Goal: Information Seeking & Learning: Find specific fact

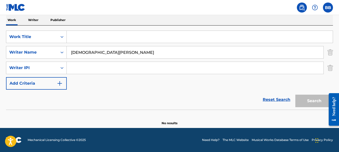
type input "[DEMOGRAPHIC_DATA][PERSON_NAME]"
click at [242, 72] on input "Search Form" at bounding box center [195, 68] width 257 height 12
click at [273, 100] on link "Reset Search" at bounding box center [276, 99] width 33 height 11
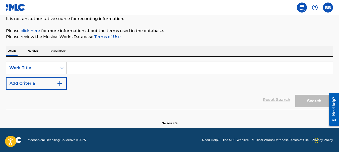
scroll to position [50, 0]
click at [105, 67] on input "Search Form" at bounding box center [200, 68] width 266 height 12
drag, startPoint x: 36, startPoint y: 51, endPoint x: 40, endPoint y: 55, distance: 5.7
click at [36, 52] on p "Writer" at bounding box center [33, 51] width 13 height 11
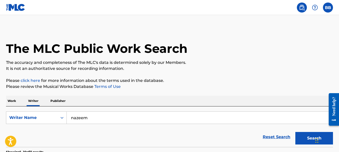
click at [99, 119] on input "nazeem" at bounding box center [200, 118] width 266 height 12
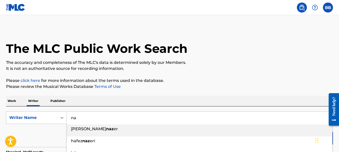
type input "n"
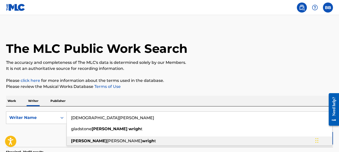
click at [142, 140] on strong "wrigh" at bounding box center [148, 141] width 12 height 5
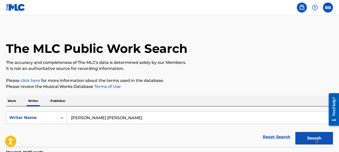
click at [302, 139] on button "Search" at bounding box center [314, 138] width 38 height 13
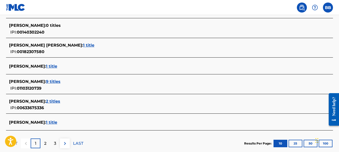
scroll to position [222, 0]
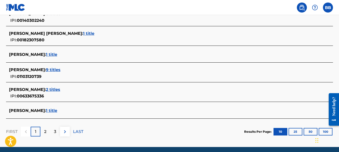
click at [53, 70] on span "9 titles" at bounding box center [53, 69] width 15 height 5
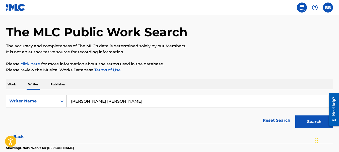
scroll to position [17, 0]
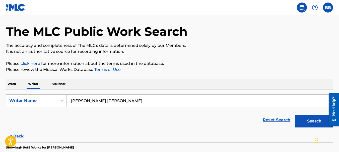
click at [307, 122] on button "Search" at bounding box center [314, 121] width 38 height 13
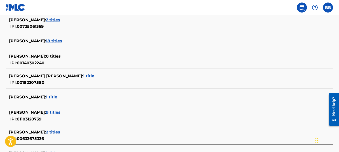
scroll to position [180, 0]
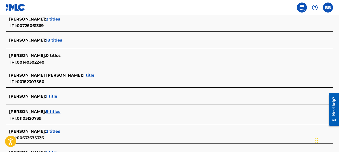
click at [83, 75] on span "1 title" at bounding box center [88, 75] width 11 height 5
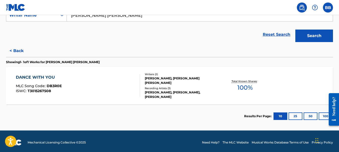
scroll to position [105, 0]
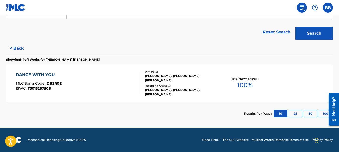
click at [19, 48] on button "< Back" at bounding box center [21, 48] width 30 height 13
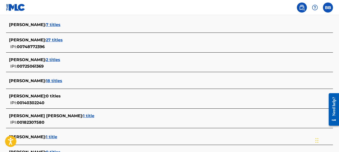
scroll to position [141, 0]
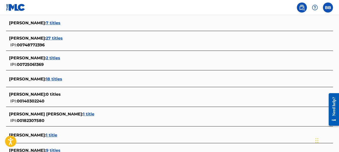
click at [54, 78] on span "18 titles" at bounding box center [54, 79] width 16 height 5
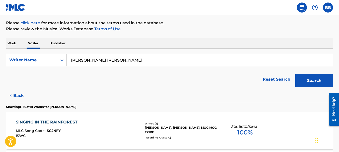
scroll to position [57, 0]
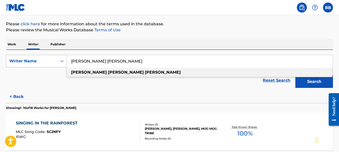
drag, startPoint x: 113, startPoint y: 62, endPoint x: 64, endPoint y: 62, distance: 49.4
click at [64, 62] on div "SearchWithCriteria867139e7-34cb-4ee1-9609-0dd9d0de4b22 Writer Name [PERSON_NAME…" at bounding box center [169, 61] width 327 height 13
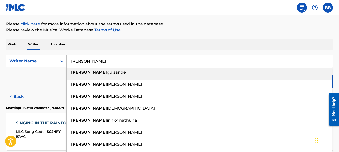
scroll to position [57, 0]
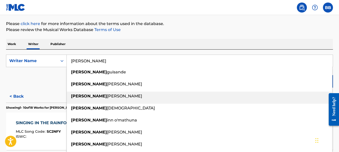
click at [107, 97] on span "[PERSON_NAME]" at bounding box center [124, 96] width 35 height 5
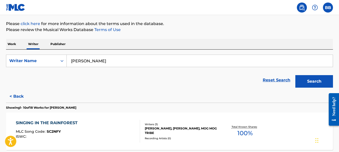
click at [315, 81] on button "Search" at bounding box center [314, 81] width 38 height 13
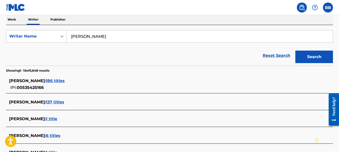
scroll to position [78, 0]
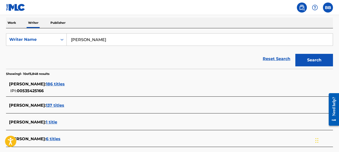
click at [65, 84] on span "186 titles" at bounding box center [55, 84] width 19 height 5
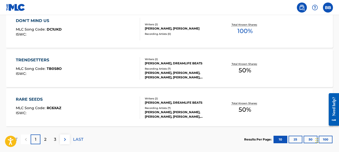
scroll to position [462, 0]
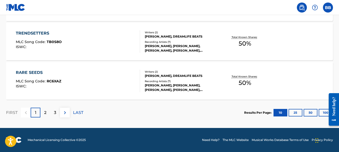
click at [46, 112] on p "2" at bounding box center [45, 113] width 2 height 6
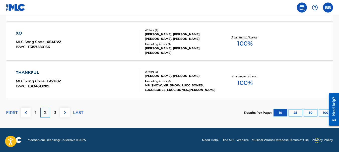
click at [57, 111] on div "3" at bounding box center [55, 113] width 10 height 10
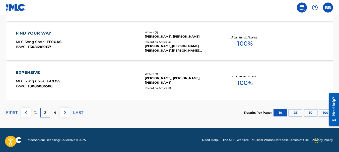
click at [56, 113] on div "4" at bounding box center [55, 113] width 10 height 10
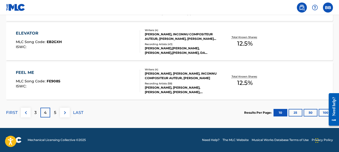
click at [56, 112] on p "5" at bounding box center [55, 113] width 2 height 6
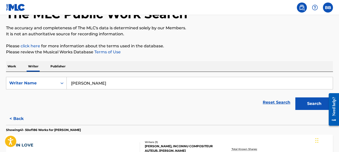
scroll to position [34, 0]
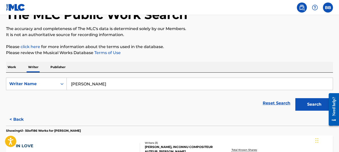
click at [118, 86] on input "[PERSON_NAME]" at bounding box center [200, 84] width 266 height 12
type input "b"
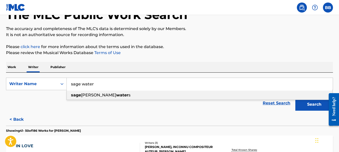
click at [108, 97] on div "[PERSON_NAME] water s" at bounding box center [199, 95] width 265 height 9
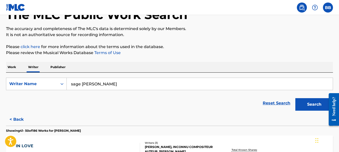
drag, startPoint x: 308, startPoint y: 104, endPoint x: 295, endPoint y: 107, distance: 13.7
click at [308, 104] on button "Search" at bounding box center [314, 104] width 38 height 13
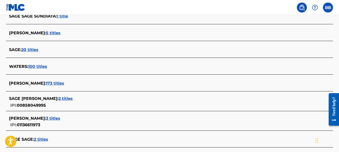
scroll to position [149, 0]
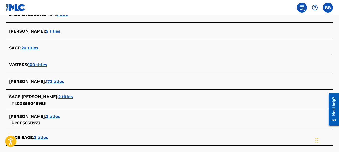
click at [66, 97] on span "2 titles" at bounding box center [65, 97] width 14 height 5
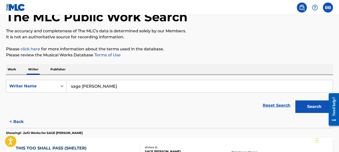
scroll to position [28, 0]
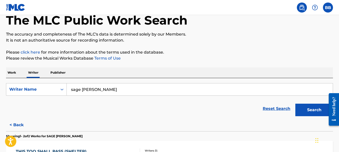
click at [115, 89] on input "sage [PERSON_NAME]" at bounding box center [200, 90] width 266 height 12
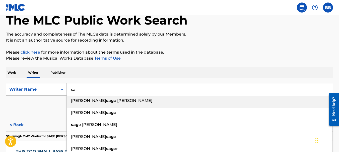
type input "s"
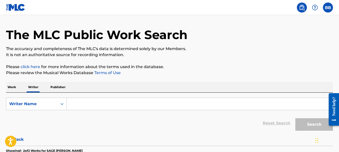
scroll to position [0, 0]
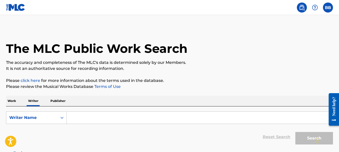
click at [12, 101] on p "Work" at bounding box center [12, 101] width 12 height 11
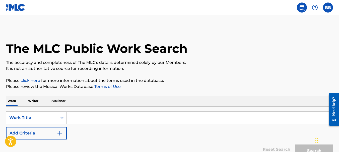
click at [97, 118] on input "Search Form" at bounding box center [200, 118] width 266 height 12
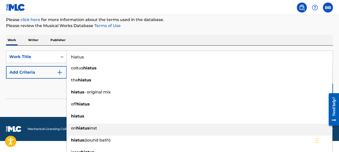
scroll to position [61, 0]
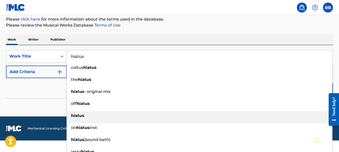
type input "hiatus"
click at [77, 116] on strong "hiatus" at bounding box center [77, 115] width 13 height 5
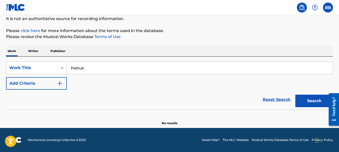
drag, startPoint x: 311, startPoint y: 102, endPoint x: 306, endPoint y: 104, distance: 5.5
click at [310, 103] on button "Search" at bounding box center [314, 101] width 38 height 13
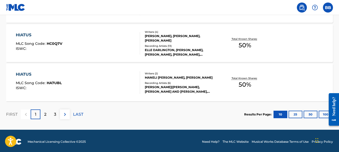
scroll to position [462, 0]
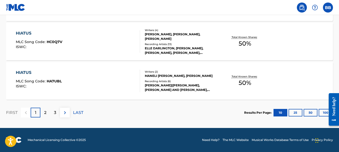
click at [311, 114] on button "50" at bounding box center [310, 113] width 14 height 8
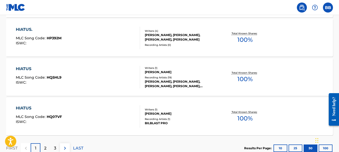
scroll to position [2037, 0]
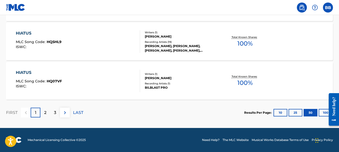
click at [322, 113] on button "100" at bounding box center [326, 113] width 14 height 8
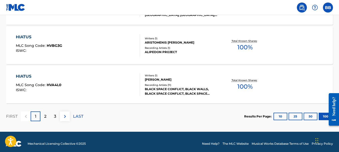
scroll to position [4005, 0]
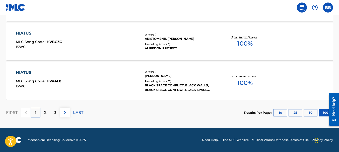
click at [46, 113] on p "2" at bounding box center [45, 113] width 2 height 6
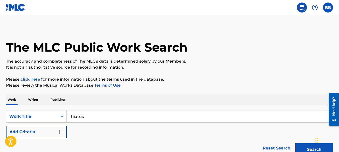
scroll to position [2, 0]
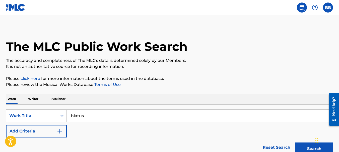
click at [37, 99] on p "Writer" at bounding box center [33, 99] width 13 height 11
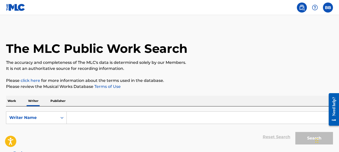
click at [81, 120] on input "Search Form" at bounding box center [200, 118] width 266 height 12
paste input "[PERSON_NAME]"
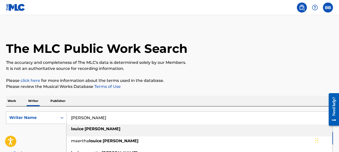
click at [90, 129] on strong "[PERSON_NAME]" at bounding box center [103, 129] width 36 height 5
type input "[PERSON_NAME]"
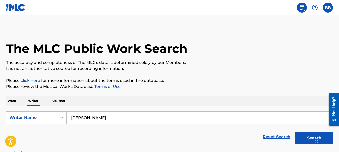
drag, startPoint x: 308, startPoint y: 139, endPoint x: 300, endPoint y: 139, distance: 7.8
click at [308, 139] on button "Search" at bounding box center [314, 138] width 38 height 13
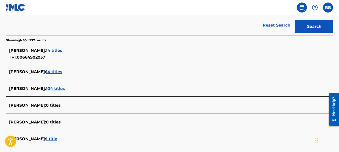
scroll to position [114, 0]
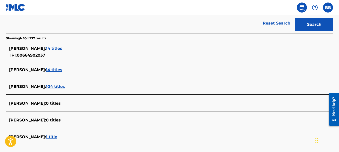
click at [64, 86] on span "104 titles" at bounding box center [55, 86] width 19 height 5
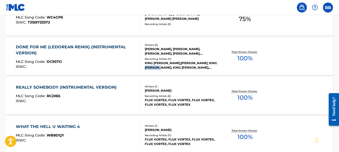
scroll to position [366, 0]
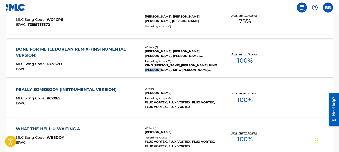
click at [174, 45] on div "DONE FOR ME ([PERSON_NAME] REMIX) (INSTRUMENTAL VERSION) MLC Song Code : DC9S7O…" at bounding box center [169, 59] width 327 height 38
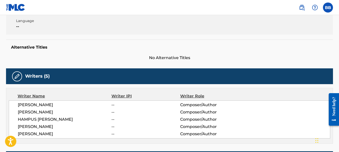
scroll to position [121, 0]
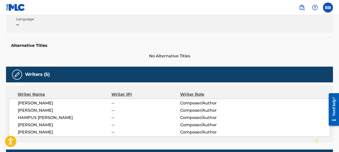
drag, startPoint x: 19, startPoint y: 103, endPoint x: 51, endPoint y: 104, distance: 32.9
click at [51, 104] on span "[PERSON_NAME]" at bounding box center [65, 103] width 94 height 6
copy span "[PERSON_NAME]"
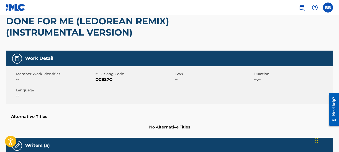
scroll to position [0, 0]
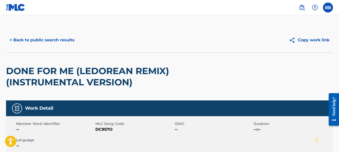
scroll to position [37, 0]
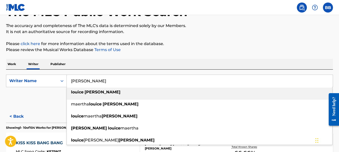
drag, startPoint x: 104, startPoint y: 82, endPoint x: 72, endPoint y: 81, distance: 32.4
click at [72, 81] on input "[PERSON_NAME]" at bounding box center [200, 81] width 266 height 12
paste input "[PERSON_NAME]"
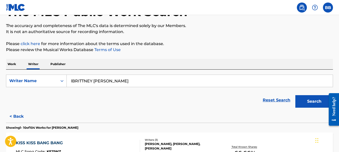
drag, startPoint x: 72, startPoint y: 81, endPoint x: 74, endPoint y: 88, distance: 7.5
click at [73, 81] on input "lBRITTNEY [PERSON_NAME]" at bounding box center [200, 81] width 266 height 12
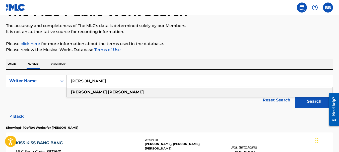
click at [108, 93] on strong "[PERSON_NAME]" at bounding box center [126, 92] width 36 height 5
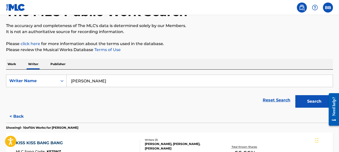
click at [310, 102] on button "Search" at bounding box center [314, 101] width 38 height 13
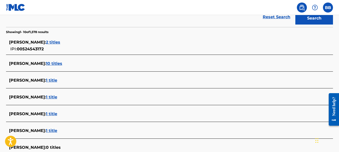
scroll to position [122, 0]
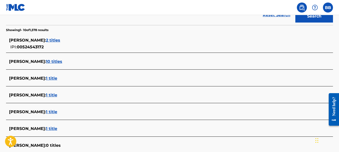
click at [56, 40] on span "2 titles" at bounding box center [53, 40] width 14 height 5
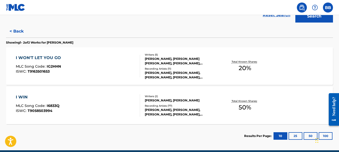
click at [19, 30] on button "< Back" at bounding box center [21, 31] width 30 height 13
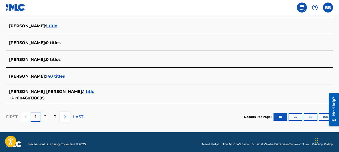
scroll to position [229, 0]
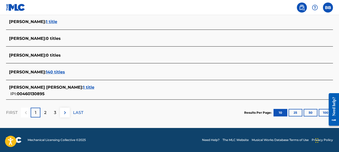
click at [56, 72] on span "140 titles" at bounding box center [55, 72] width 19 height 5
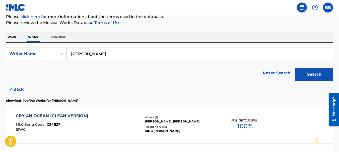
scroll to position [64, 0]
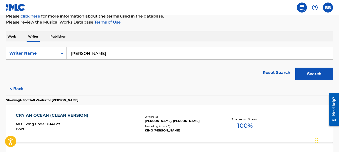
click at [102, 54] on input "[PERSON_NAME]" at bounding box center [200, 53] width 266 height 12
type input "b"
type input "[PERSON_NAME]"
click at [310, 74] on button "Search" at bounding box center [314, 74] width 38 height 13
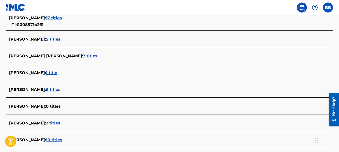
scroll to position [143, 0]
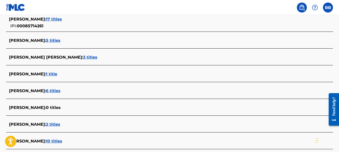
click at [60, 41] on span "5 titles" at bounding box center [53, 40] width 15 height 5
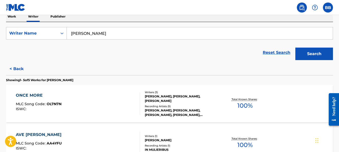
scroll to position [88, 0]
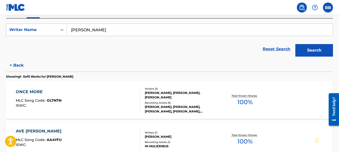
click at [29, 92] on div "ONCE MORE" at bounding box center [39, 92] width 46 height 6
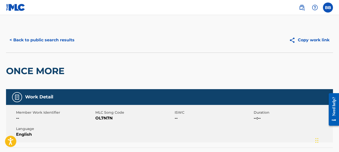
scroll to position [37, 0]
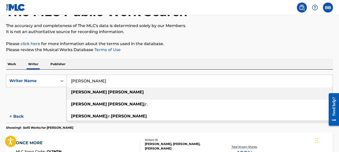
drag, startPoint x: 109, startPoint y: 82, endPoint x: 71, endPoint y: 82, distance: 37.9
click at [71, 82] on input "[PERSON_NAME]" at bounding box center [200, 81] width 266 height 12
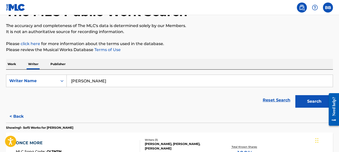
type input "[PERSON_NAME]"
click at [319, 103] on button "Search" at bounding box center [314, 101] width 38 height 13
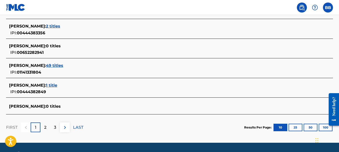
scroll to position [241, 0]
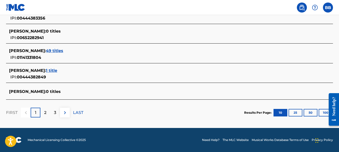
click at [57, 69] on span "1 title" at bounding box center [51, 70] width 11 height 5
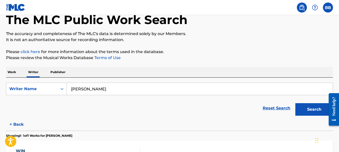
scroll to position [31, 0]
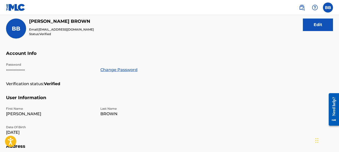
scroll to position [61, 0]
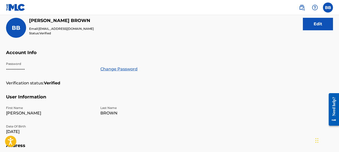
scroll to position [31, 0]
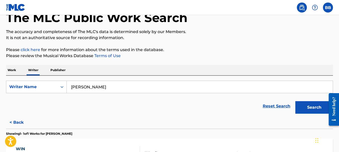
click at [85, 89] on input "[PERSON_NAME]" at bounding box center [200, 87] width 266 height 12
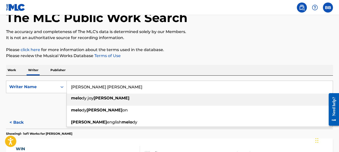
scroll to position [31, 0]
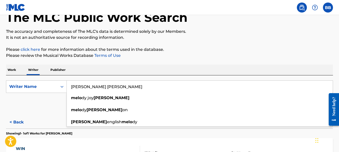
click at [268, 62] on div "The MLC Public Work Search The accuracy and completeness of The MLC's data is d…" at bounding box center [169, 97] width 339 height 203
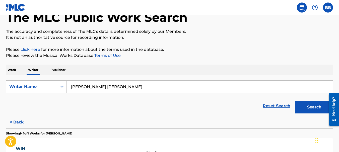
click at [311, 108] on button "Search" at bounding box center [314, 107] width 38 height 13
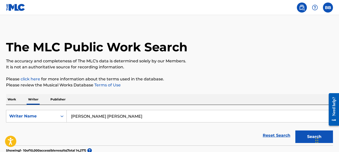
scroll to position [0, 0]
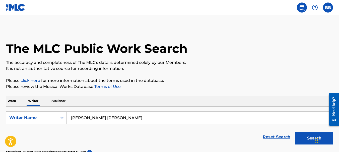
click at [82, 119] on input "[PERSON_NAME] [PERSON_NAME]" at bounding box center [200, 118] width 266 height 12
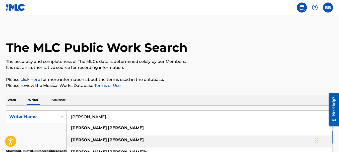
scroll to position [22, 0]
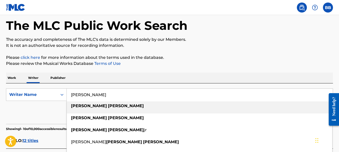
type input "[PERSON_NAME]"
click at [116, 110] on div "[PERSON_NAME]" at bounding box center [199, 106] width 265 height 9
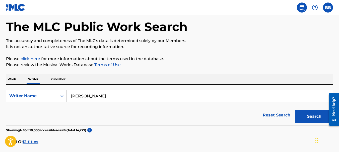
scroll to position [20, 0]
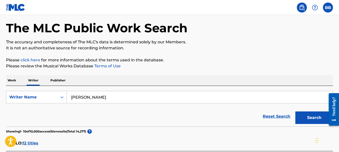
click at [307, 119] on button "Search" at bounding box center [314, 118] width 38 height 13
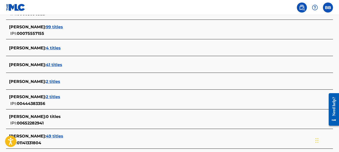
scroll to position [157, 0]
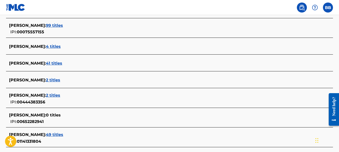
click at [62, 26] on span "99 titles" at bounding box center [54, 25] width 17 height 5
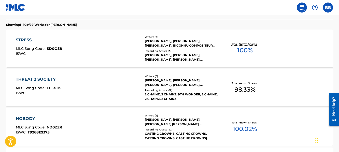
scroll to position [0, 0]
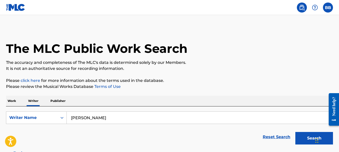
click at [11, 100] on p "Work" at bounding box center [12, 101] width 12 height 11
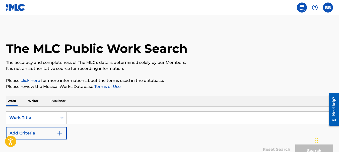
click at [84, 117] on input "Search Form" at bounding box center [200, 118] width 266 height 12
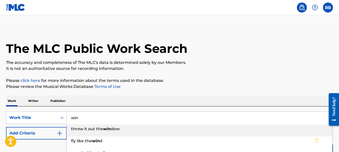
click at [97, 119] on input "win" at bounding box center [200, 118] width 266 height 12
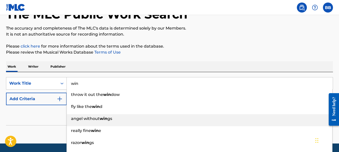
scroll to position [90, 0]
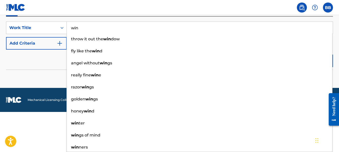
click at [187, 29] on input "win" at bounding box center [200, 28] width 266 height 12
type input "win"
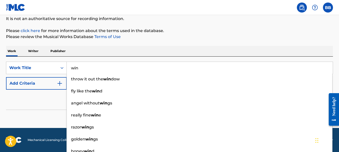
click at [47, 54] on div "Work Writer Publisher SearchWithCriteriaea8a25cb-6a0a-441a-8b79-cff0b818ae9c Wo…" at bounding box center [169, 86] width 327 height 80
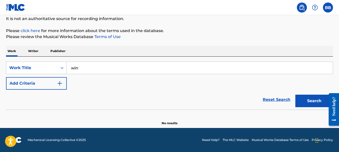
drag, startPoint x: 311, startPoint y: 101, endPoint x: 308, endPoint y: 102, distance: 3.5
click at [310, 101] on button "Search" at bounding box center [314, 101] width 38 height 13
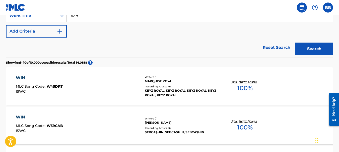
scroll to position [0, 0]
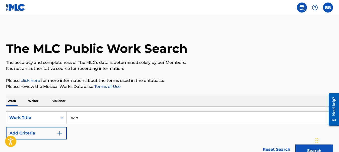
click at [33, 101] on p "Writer" at bounding box center [33, 101] width 13 height 11
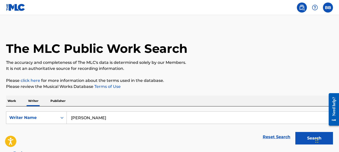
click at [308, 137] on button "Search" at bounding box center [314, 138] width 38 height 13
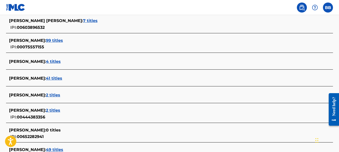
scroll to position [144, 0]
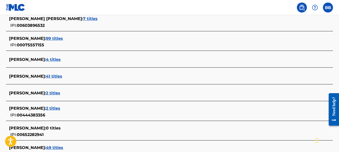
click at [58, 108] on span "2 titles" at bounding box center [53, 108] width 14 height 5
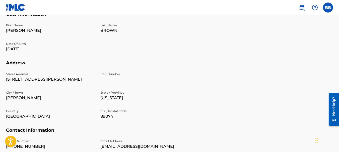
scroll to position [61, 0]
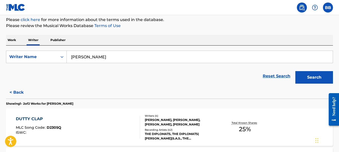
drag, startPoint x: 18, startPoint y: 92, endPoint x: 21, endPoint y: 92, distance: 3.0
click at [18, 92] on button "< Back" at bounding box center [21, 92] width 30 height 13
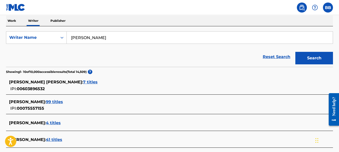
scroll to position [81, 0]
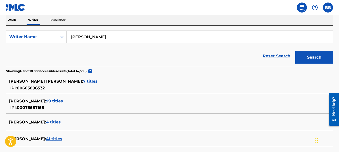
click at [61, 122] on span "4 titles" at bounding box center [53, 122] width 15 height 5
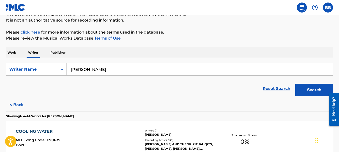
scroll to position [47, 0]
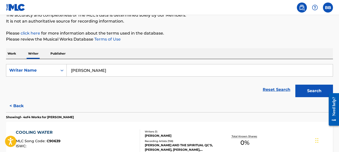
click at [17, 106] on button "< Back" at bounding box center [21, 106] width 30 height 13
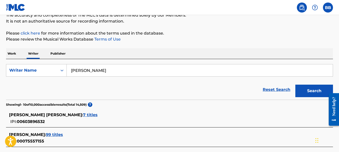
scroll to position [51, 0]
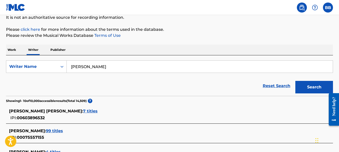
click at [61, 131] on span "99 titles" at bounding box center [54, 131] width 17 height 5
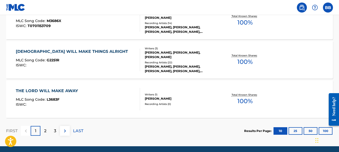
scroll to position [445, 0]
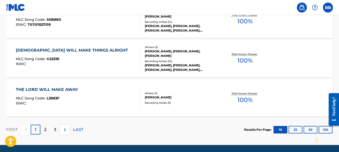
click at [308, 130] on button "50" at bounding box center [310, 130] width 14 height 8
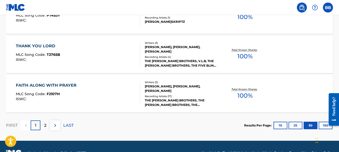
scroll to position [2037, 0]
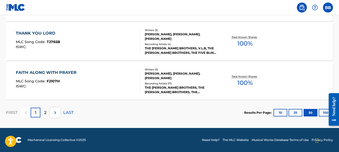
click at [46, 112] on p "2" at bounding box center [45, 113] width 2 height 6
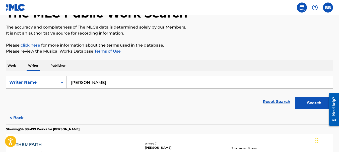
scroll to position [34, 0]
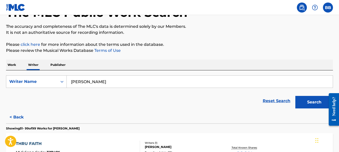
drag, startPoint x: 281, startPoint y: 102, endPoint x: 277, endPoint y: 103, distance: 4.5
click at [281, 102] on link "Reset Search" at bounding box center [276, 101] width 33 height 11
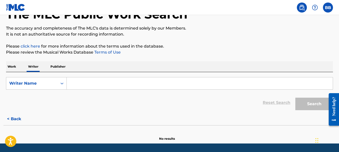
scroll to position [22, 0]
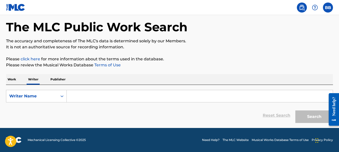
click at [11, 79] on p "Work" at bounding box center [12, 79] width 12 height 11
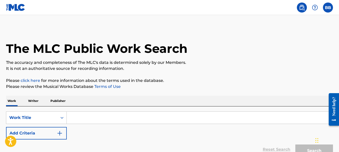
scroll to position [1, 0]
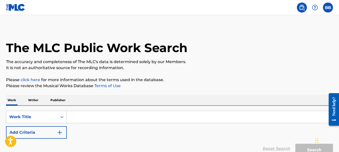
click at [97, 121] on input "Search Form" at bounding box center [200, 117] width 266 height 12
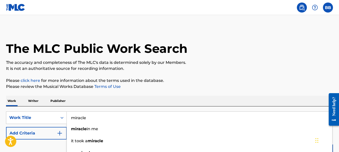
drag, startPoint x: 211, startPoint y: 120, endPoint x: 214, endPoint y: 123, distance: 4.6
click at [211, 121] on input "miracle" at bounding box center [200, 118] width 266 height 12
type input "miracle"
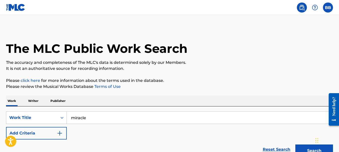
click at [54, 125] on div "SearchWithCriteriaea8a25cb-6a0a-441a-8b79-cff0b818ae9c Work Title miracle Add C…" at bounding box center [169, 126] width 327 height 28
click at [305, 148] on button "Search" at bounding box center [314, 151] width 38 height 13
click at [36, 101] on p "Writer" at bounding box center [33, 101] width 13 height 11
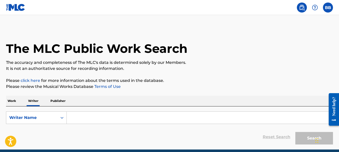
click at [87, 119] on input "Search Form" at bounding box center [200, 118] width 266 height 12
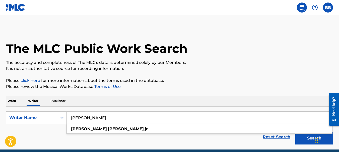
type input "[PERSON_NAME]"
click at [117, 134] on div "[PERSON_NAME]" at bounding box center [199, 129] width 266 height 10
click at [59, 128] on div "Reset Search Search" at bounding box center [169, 137] width 327 height 20
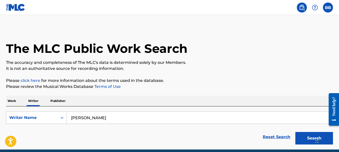
click at [302, 137] on button "Search" at bounding box center [314, 138] width 38 height 13
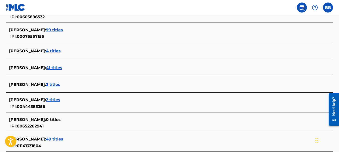
scroll to position [153, 0]
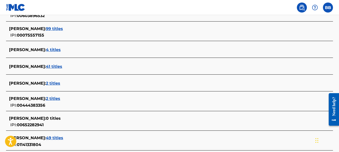
click at [56, 99] on span "2 titles" at bounding box center [53, 98] width 14 height 5
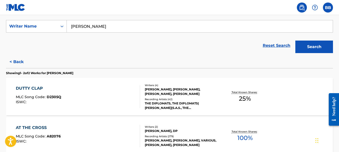
scroll to position [91, 0]
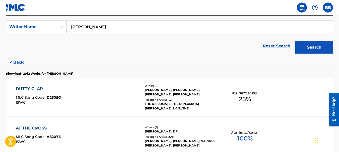
click at [19, 62] on button "< Back" at bounding box center [21, 62] width 30 height 13
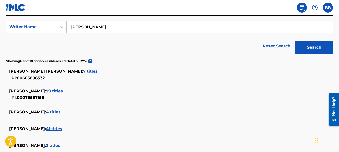
click at [61, 112] on span "4 titles" at bounding box center [53, 112] width 15 height 5
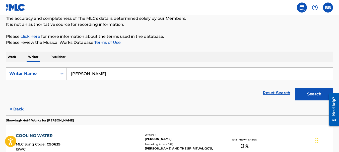
scroll to position [38, 0]
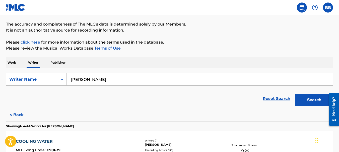
click at [21, 114] on button "< Back" at bounding box center [21, 115] width 30 height 13
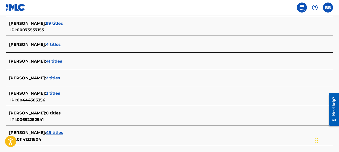
scroll to position [159, 0]
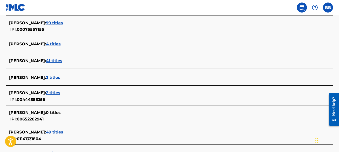
click at [60, 92] on span "2 titles" at bounding box center [53, 93] width 14 height 5
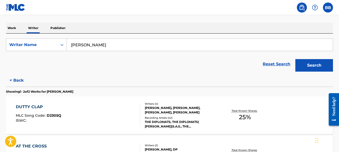
scroll to position [73, 0]
click at [17, 80] on button "< Back" at bounding box center [21, 80] width 30 height 13
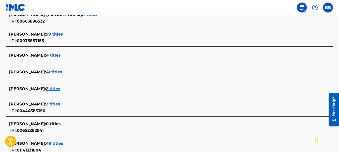
scroll to position [152, 0]
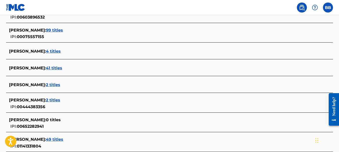
click at [60, 85] on span "2 titles" at bounding box center [53, 85] width 14 height 5
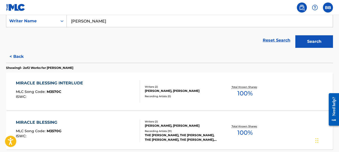
scroll to position [97, 0]
click at [17, 57] on button "< Back" at bounding box center [21, 56] width 30 height 13
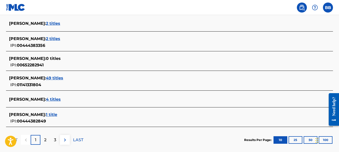
scroll to position [215, 0]
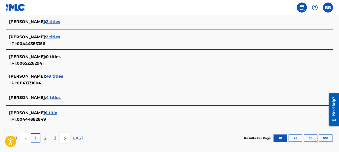
click at [56, 114] on span "1 title" at bounding box center [51, 113] width 11 height 5
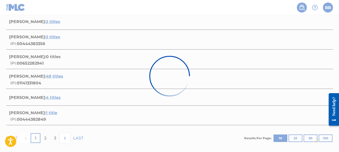
scroll to position [105, 0]
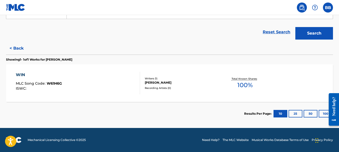
click at [22, 74] on div "WIN" at bounding box center [39, 75] width 46 height 6
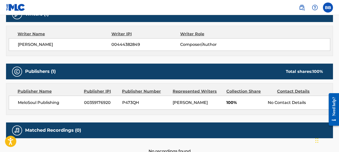
scroll to position [171, 0]
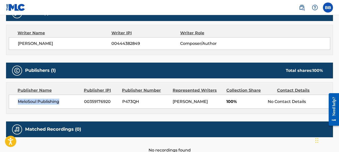
drag, startPoint x: 19, startPoint y: 102, endPoint x: 59, endPoint y: 103, distance: 40.4
click at [59, 103] on span "MeloSoul Publishing" at bounding box center [49, 102] width 62 height 6
copy span "MeloSoul Publishing"
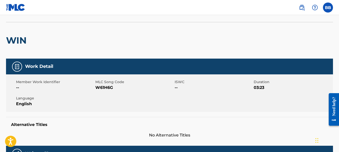
scroll to position [0, 0]
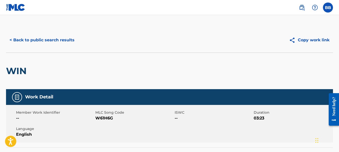
click at [24, 40] on button "< Back to public search results" at bounding box center [42, 40] width 72 height 13
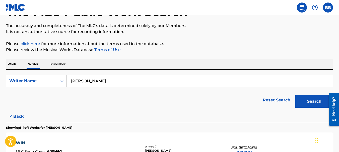
click at [59, 64] on p "Publisher" at bounding box center [58, 64] width 18 height 11
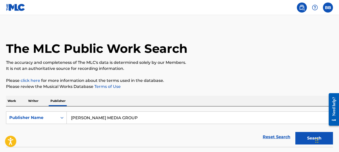
drag, startPoint x: 119, startPoint y: 119, endPoint x: 68, endPoint y: 119, distance: 50.4
click at [68, 119] on input "[PERSON_NAME] MEDIA GROUP" at bounding box center [200, 118] width 266 height 12
paste input "MeloSoul Publishing"
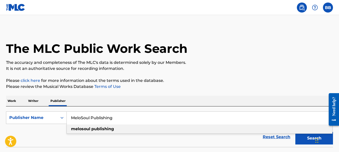
click at [82, 130] on strong "melosoul" at bounding box center [80, 129] width 19 height 5
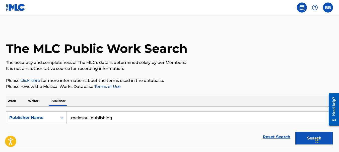
click at [306, 139] on button "Search" at bounding box center [314, 138] width 38 height 13
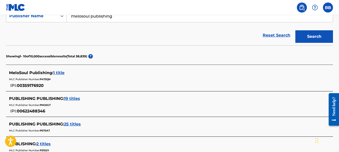
scroll to position [86, 0]
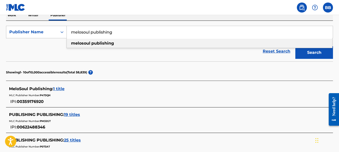
drag, startPoint x: 116, startPoint y: 32, endPoint x: 65, endPoint y: 32, distance: 50.2
click at [65, 32] on div "SearchWithCriteriab748e503-dfda-4603-a1cf-59f29d36b0a3 Publisher Name melosoul …" at bounding box center [169, 32] width 327 height 13
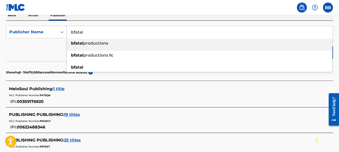
click at [71, 45] on strong "bfatal" at bounding box center [77, 43] width 12 height 5
type input "bfatal productions"
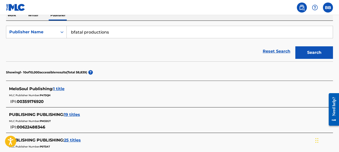
drag, startPoint x: 311, startPoint y: 53, endPoint x: 302, endPoint y: 61, distance: 11.9
click at [311, 53] on button "Search" at bounding box center [314, 52] width 38 height 13
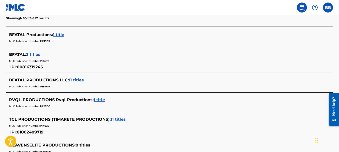
scroll to position [138, 0]
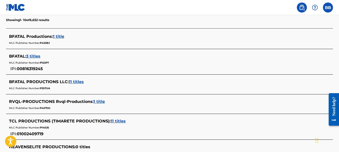
click at [62, 37] on span "1 title" at bounding box center [58, 36] width 11 height 5
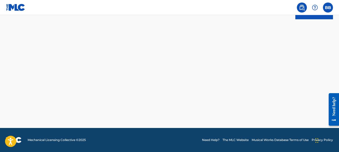
scroll to position [125, 0]
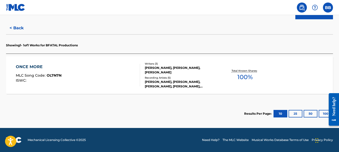
click at [15, 28] on button "< Back" at bounding box center [21, 28] width 30 height 13
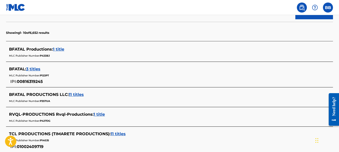
click at [39, 70] on span "3 titles" at bounding box center [33, 69] width 14 height 5
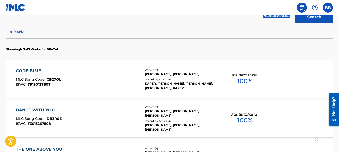
scroll to position [111, 0]
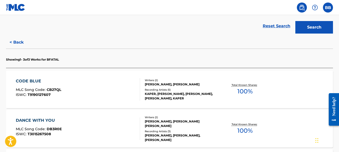
click at [15, 43] on button "< Back" at bounding box center [21, 42] width 30 height 13
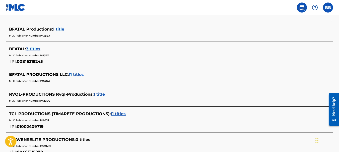
scroll to position [146, 0]
click at [80, 74] on span "11 titles" at bounding box center [76, 74] width 15 height 5
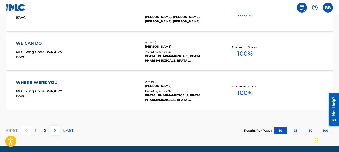
scroll to position [464, 0]
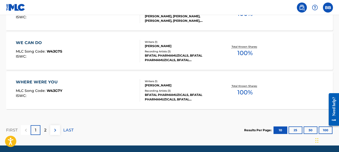
click at [297, 130] on button "25" at bounding box center [295, 131] width 14 height 8
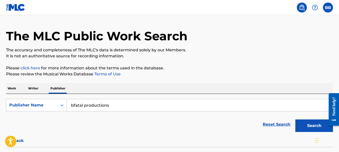
scroll to position [0, 0]
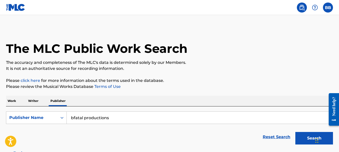
drag, startPoint x: 35, startPoint y: 100, endPoint x: 40, endPoint y: 100, distance: 5.0
click at [35, 100] on p "Writer" at bounding box center [33, 101] width 13 height 11
click at [116, 118] on input "[PERSON_NAME]" at bounding box center [200, 118] width 266 height 12
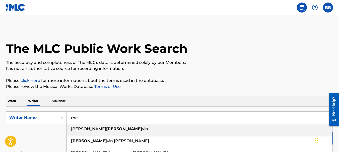
type input "m"
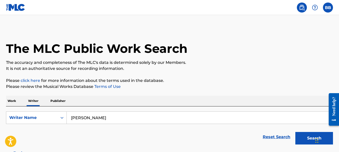
click at [305, 136] on button "Search" at bounding box center [314, 138] width 38 height 13
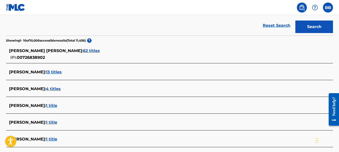
scroll to position [112, 0]
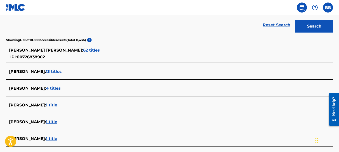
click at [46, 71] on span "13 titles" at bounding box center [54, 71] width 16 height 5
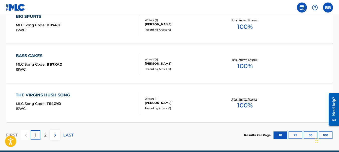
scroll to position [445, 0]
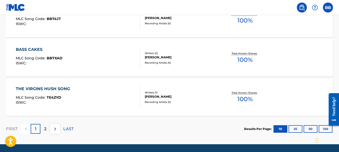
click at [45, 129] on p "2" at bounding box center [45, 129] width 2 height 6
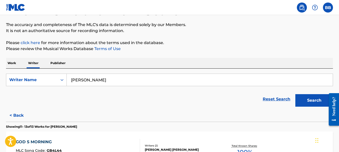
scroll to position [16, 0]
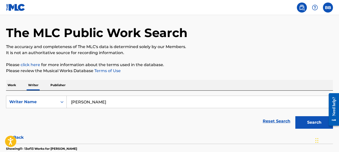
drag, startPoint x: 90, startPoint y: 102, endPoint x: 90, endPoint y: 105, distance: 2.8
click at [89, 102] on input "[PERSON_NAME]" at bounding box center [200, 102] width 266 height 12
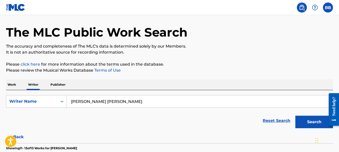
click at [315, 123] on button "Search" at bounding box center [314, 122] width 38 height 13
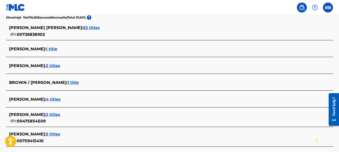
scroll to position [136, 0]
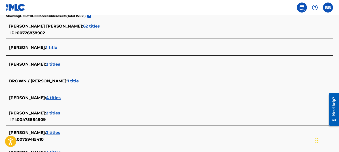
click at [59, 64] on span "2 titles" at bounding box center [53, 64] width 14 height 5
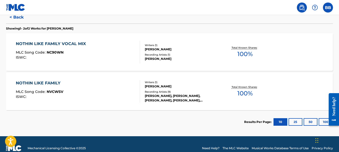
click at [15, 18] on button "< Back" at bounding box center [21, 17] width 30 height 13
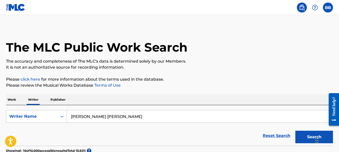
scroll to position [0, 0]
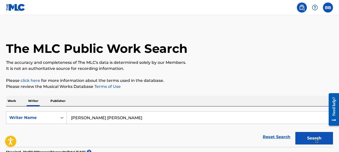
drag, startPoint x: 121, startPoint y: 119, endPoint x: 69, endPoint y: 117, distance: 51.9
click at [69, 117] on input "[PERSON_NAME] [PERSON_NAME]" at bounding box center [200, 118] width 266 height 12
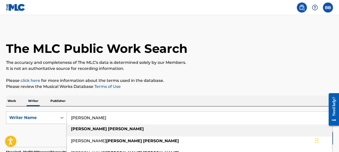
click at [116, 119] on input "[PERSON_NAME]" at bounding box center [200, 118] width 266 height 12
click at [108, 129] on strong "[PERSON_NAME]" at bounding box center [126, 129] width 36 height 5
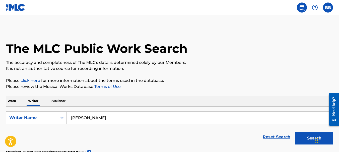
click at [309, 138] on button "Search" at bounding box center [314, 138] width 38 height 13
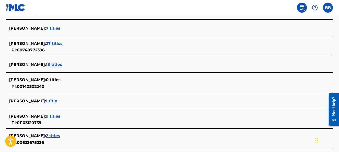
scroll to position [174, 0]
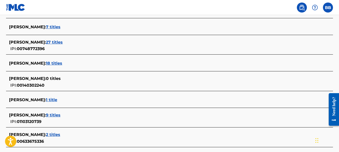
click at [52, 42] on span "27 titles" at bounding box center [54, 42] width 17 height 5
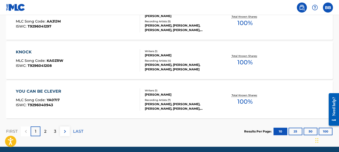
scroll to position [444, 0]
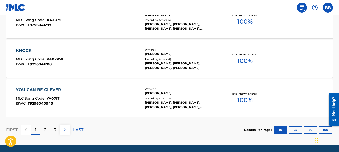
click at [297, 129] on button "25" at bounding box center [295, 130] width 14 height 8
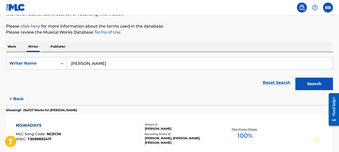
scroll to position [0, 0]
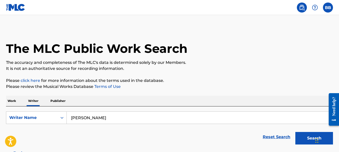
drag, startPoint x: 71, startPoint y: 118, endPoint x: 76, endPoint y: 118, distance: 5.3
click at [71, 118] on input "[PERSON_NAME]" at bounding box center [200, 118] width 266 height 12
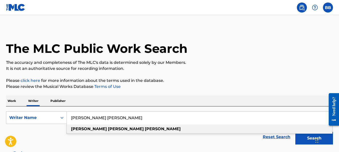
click at [113, 129] on div "[PERSON_NAME] [PERSON_NAME]" at bounding box center [199, 129] width 265 height 9
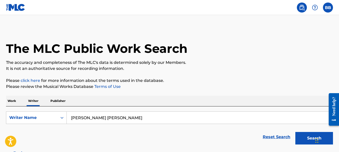
click at [303, 138] on button "Search" at bounding box center [314, 138] width 38 height 13
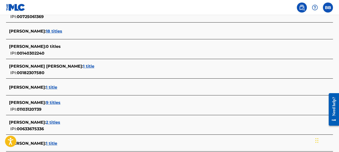
scroll to position [193, 0]
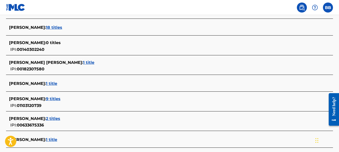
click at [83, 62] on span "1 title" at bounding box center [88, 62] width 11 height 5
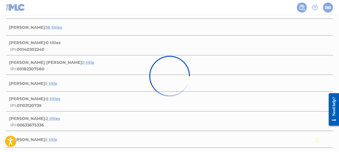
scroll to position [105, 0]
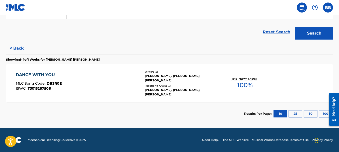
click at [18, 49] on button "< Back" at bounding box center [21, 48] width 30 height 13
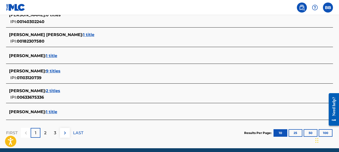
scroll to position [226, 0]
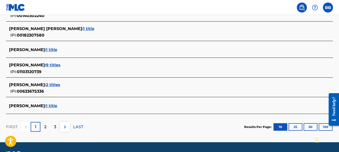
click at [52, 63] on span "9 titles" at bounding box center [53, 65] width 15 height 5
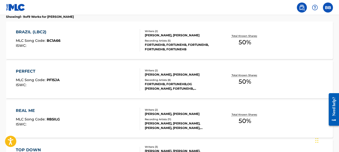
scroll to position [0, 0]
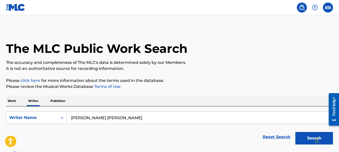
click at [118, 119] on input "[PERSON_NAME] [PERSON_NAME]" at bounding box center [200, 118] width 266 height 12
type input "m"
type input "[PERSON_NAME]"
click at [154, 144] on div "Reset Search Search" at bounding box center [169, 137] width 327 height 20
click at [304, 139] on button "Search" at bounding box center [314, 138] width 38 height 13
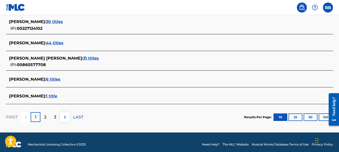
scroll to position [229, 0]
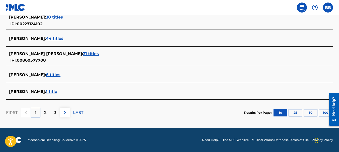
click at [57, 92] on span "1 title" at bounding box center [51, 91] width 11 height 5
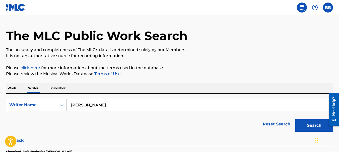
scroll to position [12, 0]
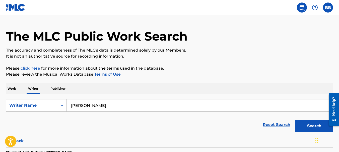
click at [63, 89] on p "Publisher" at bounding box center [58, 89] width 18 height 11
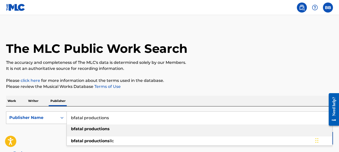
drag, startPoint x: 112, startPoint y: 119, endPoint x: 64, endPoint y: 118, distance: 48.2
click at [64, 118] on div "SearchWithCriteriab748e503-dfda-4603-a1cf-59f29d36b0a3 Publisher Name bfatal pr…" at bounding box center [169, 118] width 327 height 13
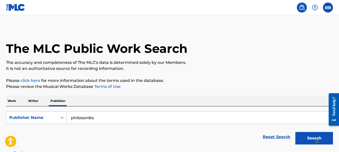
drag, startPoint x: 308, startPoint y: 139, endPoint x: 297, endPoint y: 139, distance: 11.3
click at [305, 139] on button "Search" at bounding box center [314, 138] width 38 height 13
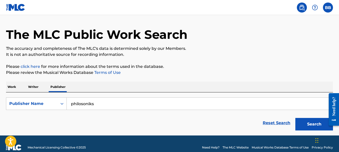
scroll to position [22, 0]
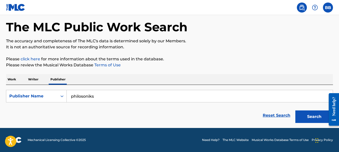
click at [312, 115] on button "Search" at bounding box center [314, 117] width 38 height 13
click at [95, 97] on input "philosoniks" at bounding box center [200, 96] width 266 height 12
click at [310, 116] on button "Search" at bounding box center [314, 117] width 38 height 13
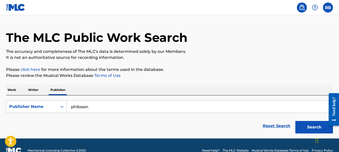
scroll to position [0, 0]
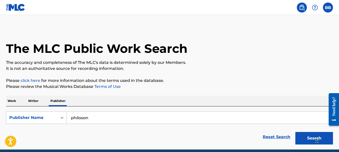
click at [97, 120] on input "philoson" at bounding box center [200, 118] width 266 height 12
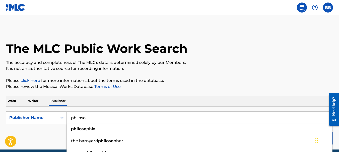
type input "philoso"
click at [63, 136] on div "Reset Search Search" at bounding box center [169, 137] width 327 height 20
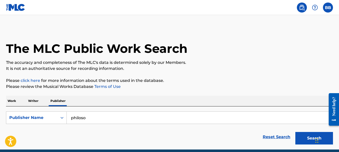
click at [304, 139] on button "Search" at bounding box center [314, 138] width 38 height 13
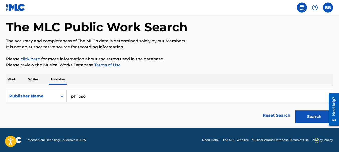
click at [283, 117] on link "Reset Search" at bounding box center [276, 115] width 33 height 11
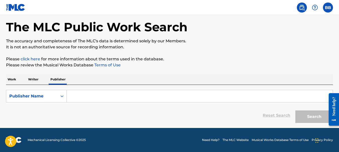
click at [32, 79] on p "Writer" at bounding box center [33, 79] width 13 height 11
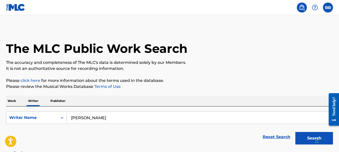
drag, startPoint x: 126, startPoint y: 117, endPoint x: 67, endPoint y: 118, distance: 59.2
click at [67, 118] on input "[PERSON_NAME]" at bounding box center [200, 118] width 266 height 12
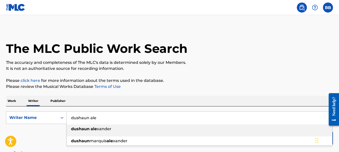
click at [90, 130] on span "Search Form" at bounding box center [90, 129] width 1 height 5
type input "[PERSON_NAME]"
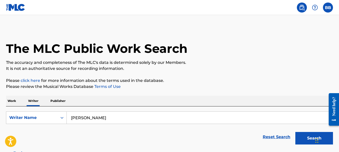
click at [309, 137] on button "Search" at bounding box center [314, 138] width 38 height 13
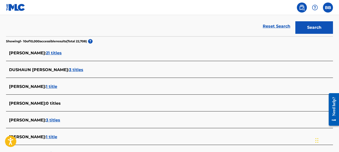
scroll to position [110, 0]
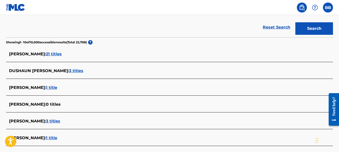
click at [62, 54] on span "21 titles" at bounding box center [54, 54] width 16 height 5
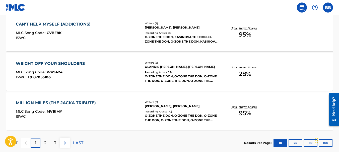
scroll to position [433, 0]
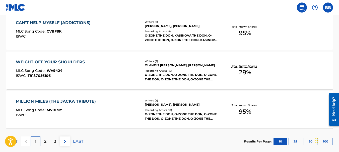
click at [309, 142] on button "50" at bounding box center [310, 142] width 14 height 8
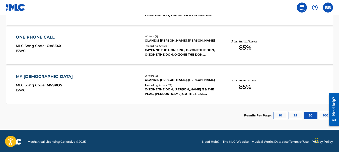
scroll to position [893, 0]
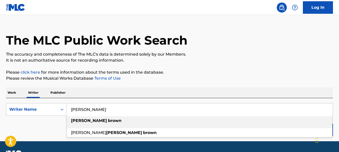
scroll to position [9, 0]
